Goal: Task Accomplishment & Management: Manage account settings

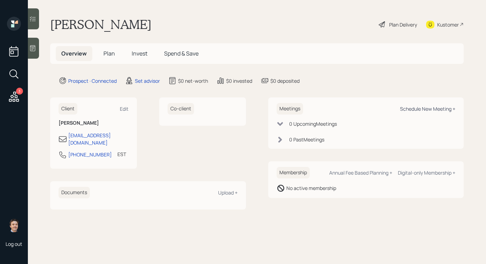
click at [412, 106] on div "Schedule New Meeting +" at bounding box center [427, 108] width 55 height 7
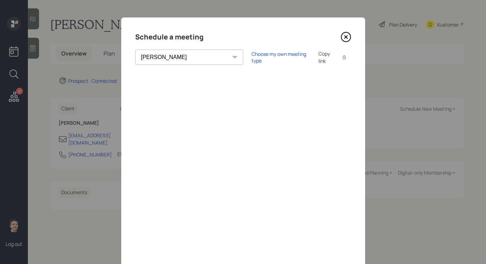
click at [165, 52] on select "[PERSON_NAME] [PERSON_NAME] [PERSON_NAME] [PERSON_NAME] [PERSON_NAME] [PERSON_N…" at bounding box center [189, 57] width 108 height 15
click at [135, 50] on select "[PERSON_NAME] [PERSON_NAME] [PERSON_NAME] [PERSON_NAME] [PERSON_NAME] [PERSON_N…" at bounding box center [189, 57] width 108 height 15
click at [252, 56] on div "Choose my own meeting type" at bounding box center [281, 57] width 59 height 13
click at [225, 60] on div "Theresa Spinello Matthew Burke Eitan Bar-David Ian Yamey Trevor Nelson Christia…" at bounding box center [243, 57] width 216 height 15
click at [264, 59] on div "Use meeting type for lifecycle stage" at bounding box center [304, 57] width 80 height 7
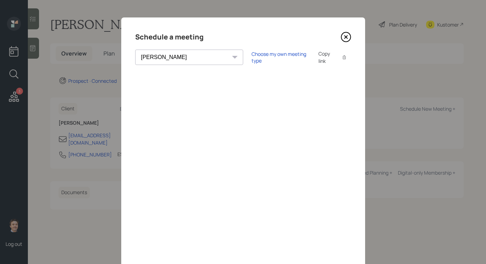
click at [184, 55] on select "Theresa Spinello Matthew Burke Eitan Bar-David Ian Yamey Trevor Nelson Christia…" at bounding box center [189, 57] width 108 height 15
click at [263, 56] on div "Choose my own meeting type" at bounding box center [281, 57] width 59 height 13
click at [176, 54] on select "Theresa Spinello Matthew Burke Eitan Bar-David Ian Yamey Trevor Nelson Christia…" at bounding box center [195, 57] width 120 height 15
click at [135, 50] on select "Theresa Spinello Matthew Burke Eitan Bar-David Ian Yamey Trevor Nelson Christia…" at bounding box center [195, 57] width 120 height 15
click at [264, 58] on div "Use meeting type for lifecycle stage" at bounding box center [304, 57] width 80 height 7
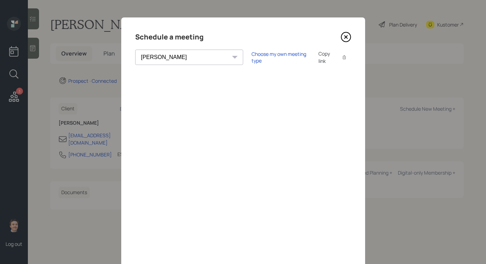
click at [244, 42] on div "Schedule a meeting" at bounding box center [243, 36] width 216 height 11
click at [252, 59] on div "Choose my own meeting type" at bounding box center [281, 57] width 59 height 13
click at [264, 59] on div "Use meeting type for lifecycle stage" at bounding box center [304, 57] width 80 height 7
click at [179, 60] on select "Theresa Spinello Matthew Burke Eitan Bar-David Ian Yamey Trevor Nelson Christia…" at bounding box center [189, 57] width 108 height 15
select select "59554aeb-d739-4552-90b9-0d27d70b4bf7"
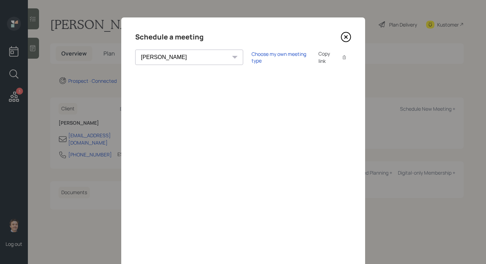
click at [135, 50] on select "Theresa Spinello Matthew Burke Eitan Bar-David Ian Yamey Trevor Nelson Christia…" at bounding box center [189, 57] width 108 height 15
click at [179, 53] on select "Theresa Spinello Matthew Burke Eitan Bar-David Ian Yamey Trevor Nelson Christia…" at bounding box center [189, 57] width 108 height 15
click at [343, 34] on icon at bounding box center [346, 37] width 10 height 10
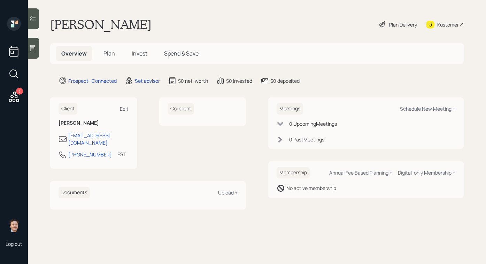
click at [36, 51] on icon at bounding box center [32, 48] width 7 height 7
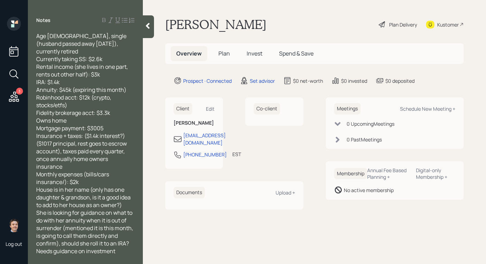
click at [97, 170] on div "Monthly expenses (bills/cars insurance/): $2k" at bounding box center [85, 177] width 98 height 15
click at [122, 189] on span "House is in her name (only has one daughter & grandson, is it a good idea to ad…" at bounding box center [84, 197] width 96 height 23
click at [144, 23] on div at bounding box center [148, 26] width 11 height 23
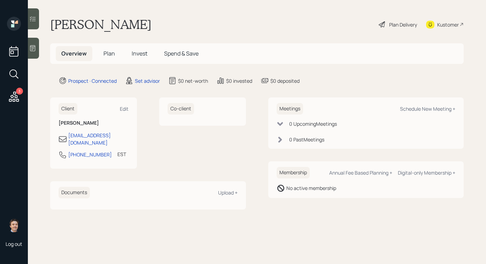
click at [30, 52] on div at bounding box center [33, 48] width 11 height 21
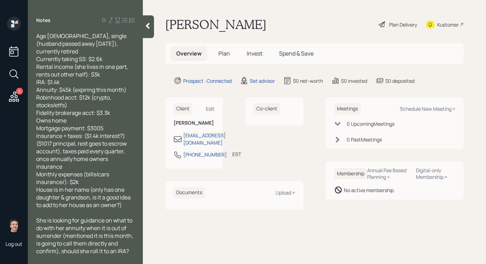
click at [148, 28] on icon at bounding box center [148, 26] width 4 height 6
